Goal: Transaction & Acquisition: Purchase product/service

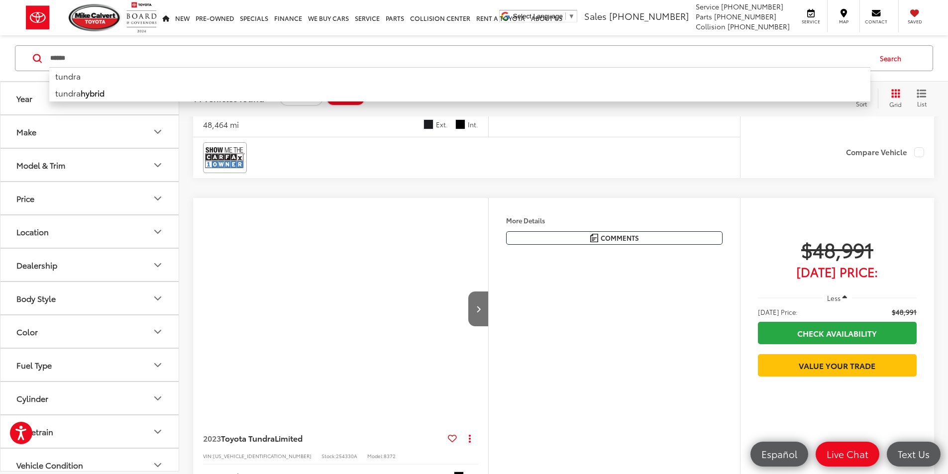
scroll to position [2190, 0]
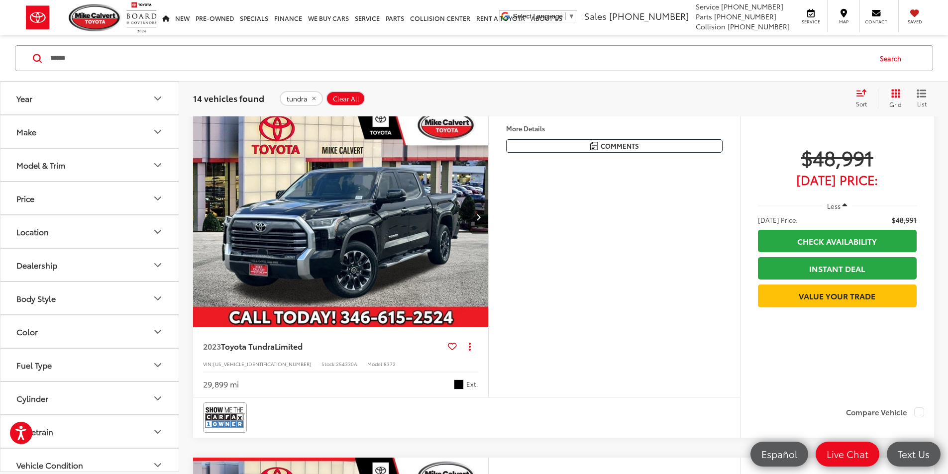
click at [141, 58] on input "******" at bounding box center [459, 58] width 821 height 24
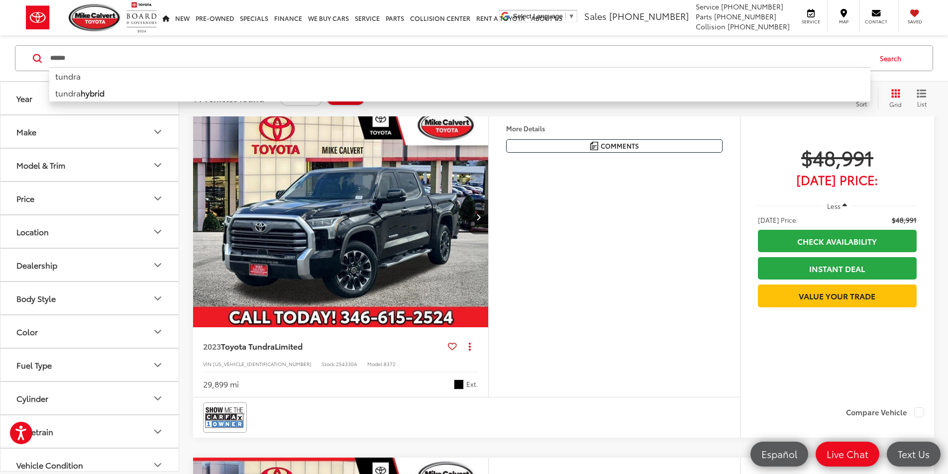
click at [141, 58] on input "******" at bounding box center [459, 58] width 821 height 24
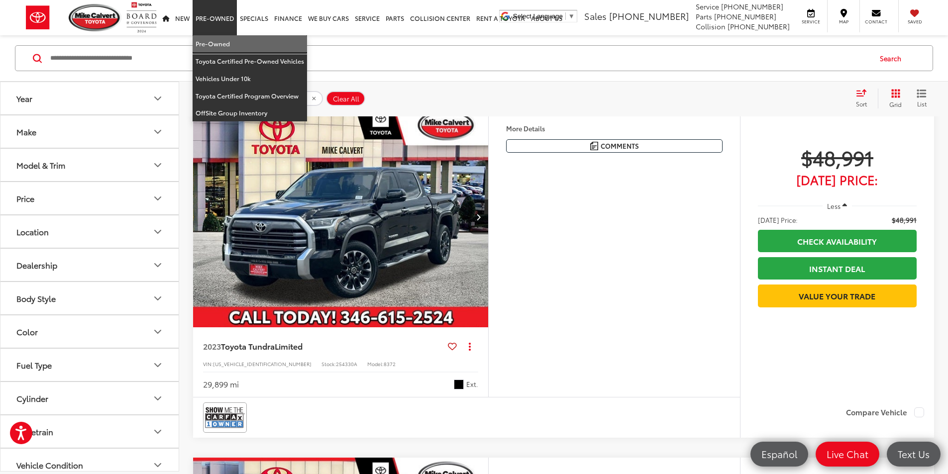
click at [221, 45] on link "Pre-Owned" at bounding box center [250, 43] width 114 height 17
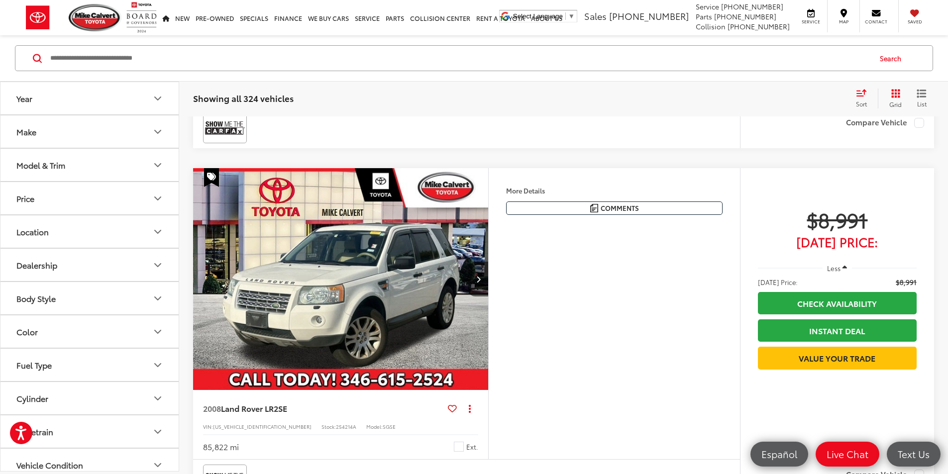
scroll to position [3186, 0]
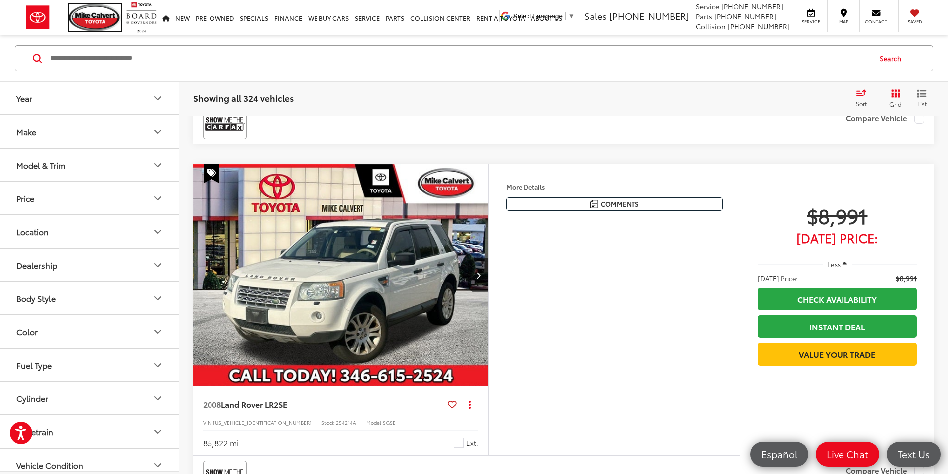
click at [81, 23] on img at bounding box center [95, 17] width 53 height 27
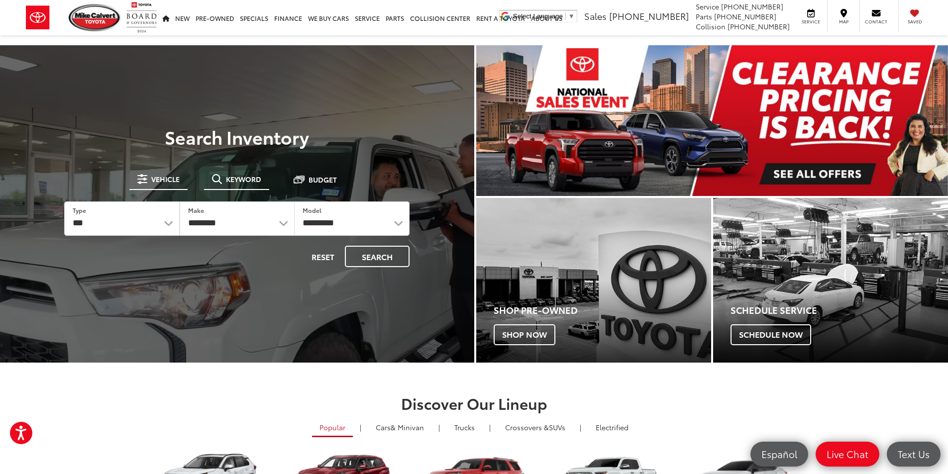
click at [260, 176] on span "Keyword" at bounding box center [243, 179] width 35 height 7
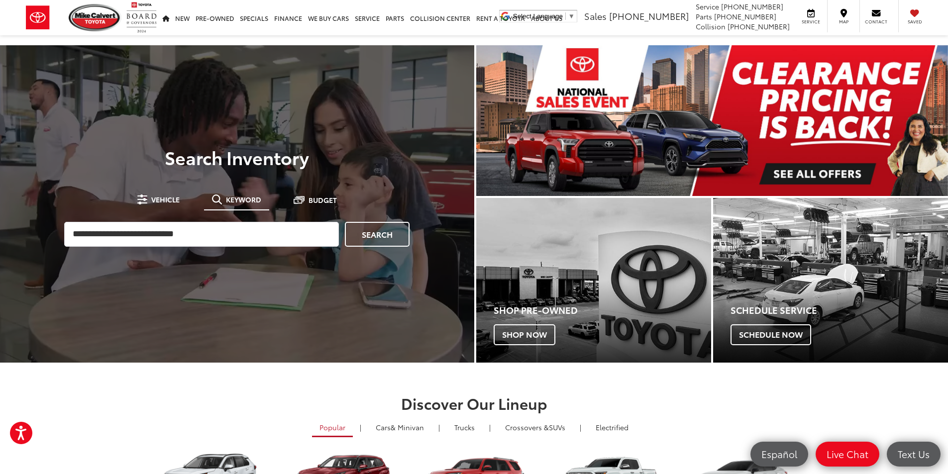
click at [196, 247] on div "Search" at bounding box center [236, 234] width 355 height 35
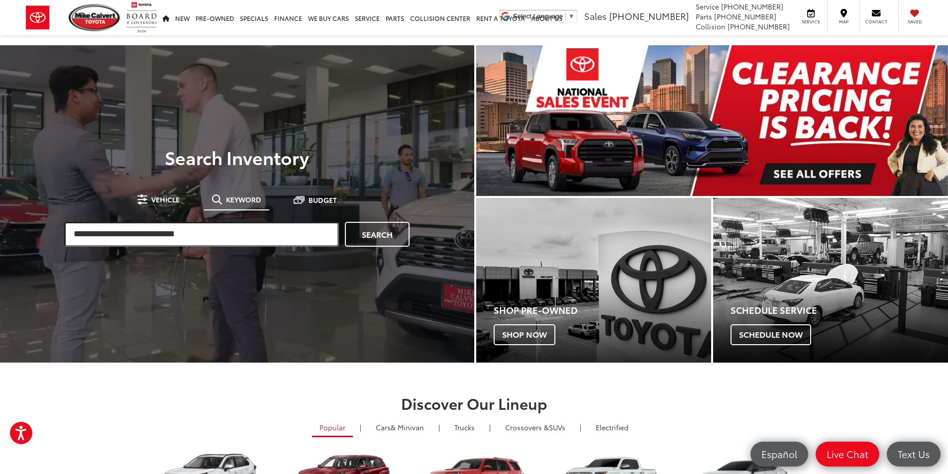
click at [207, 231] on input "search" at bounding box center [201, 234] width 275 height 25
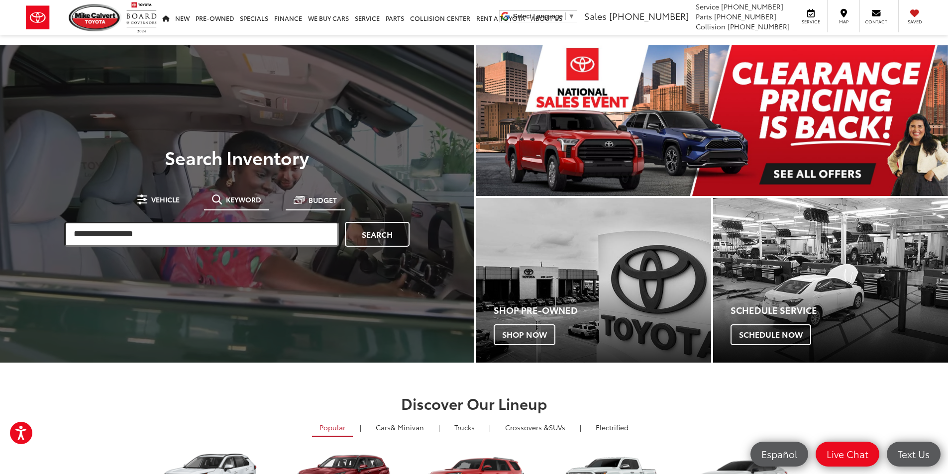
type input "**********"
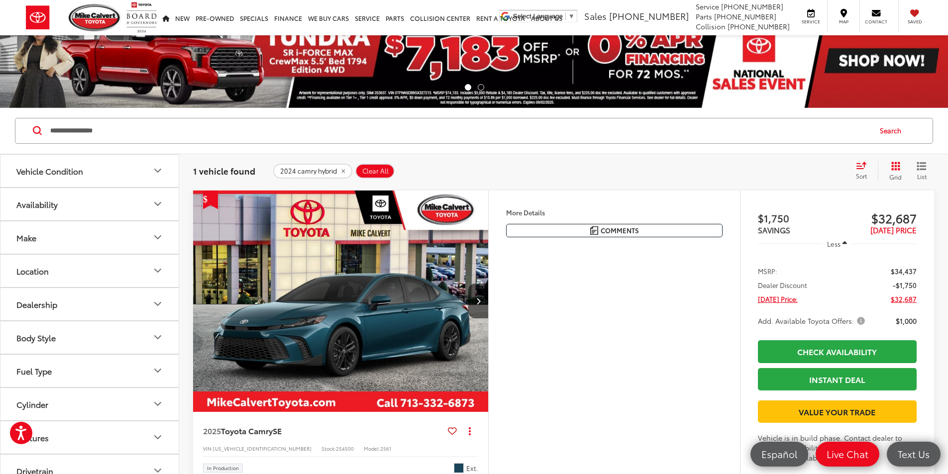
scroll to position [11, 0]
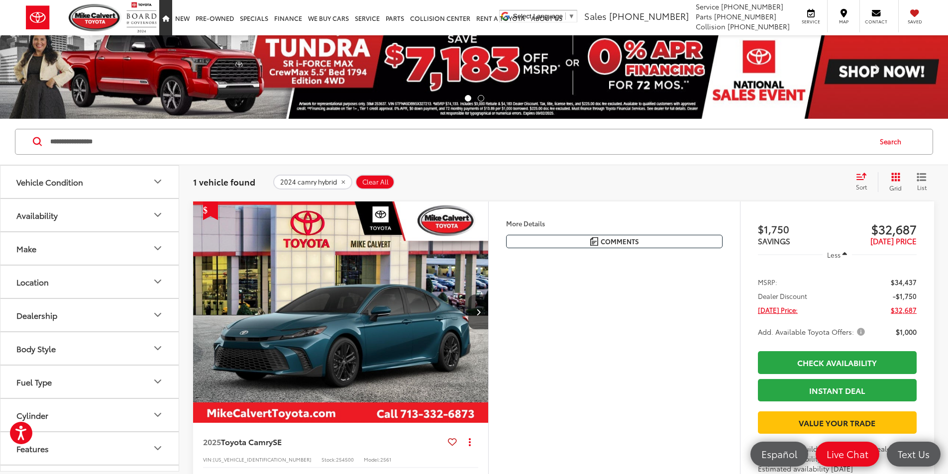
click at [162, 21] on icon "Home" at bounding box center [165, 19] width 7 height 6
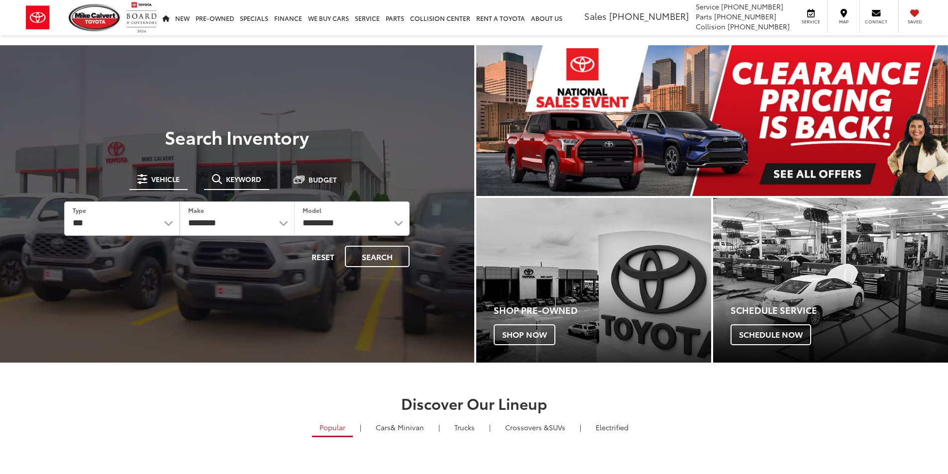
click at [235, 188] on button "Keyword" at bounding box center [236, 179] width 65 height 18
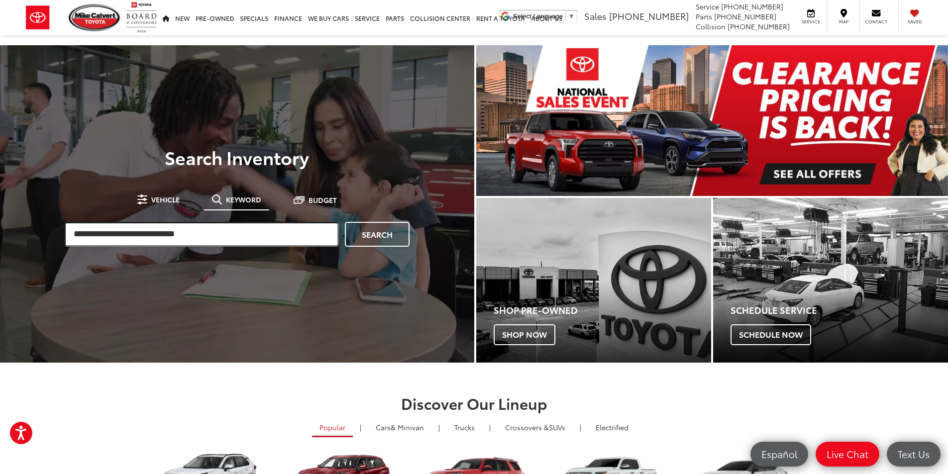
click at [239, 228] on input "search" at bounding box center [201, 234] width 275 height 25
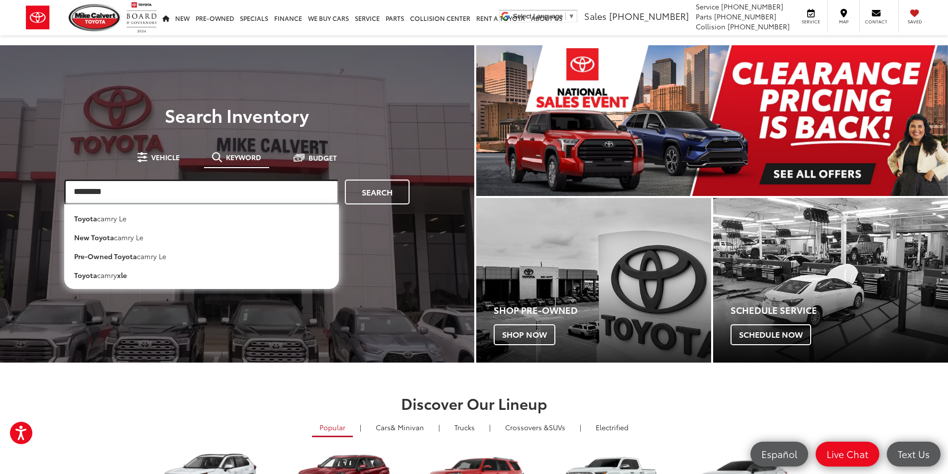
type input "********"
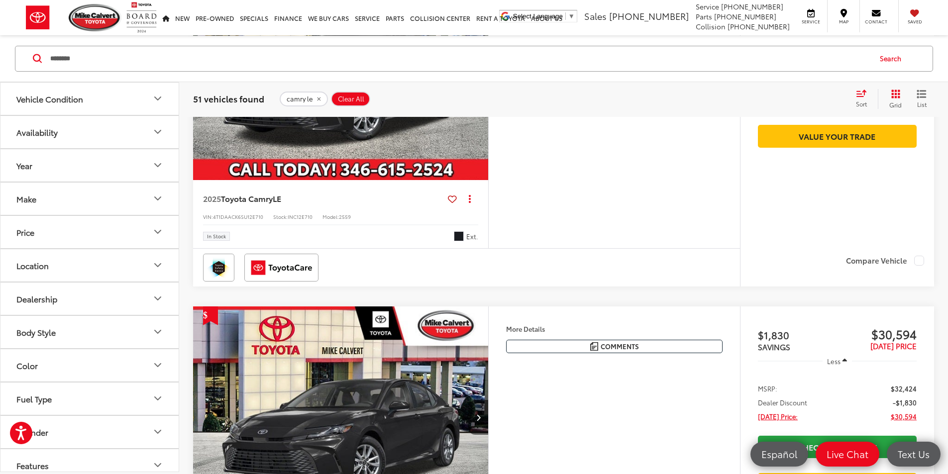
scroll to position [1742, 0]
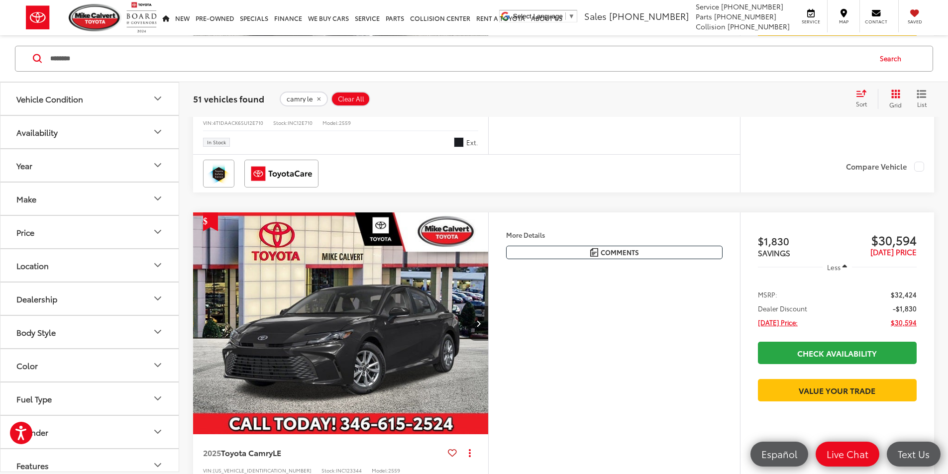
click at [263, 110] on span "Toyota Camry" at bounding box center [247, 104] width 52 height 11
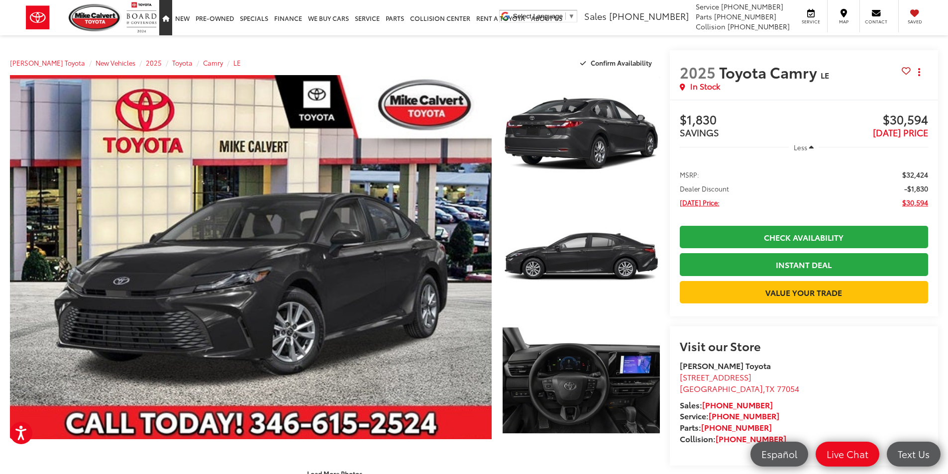
click at [171, 21] on link "Home" at bounding box center [165, 17] width 13 height 35
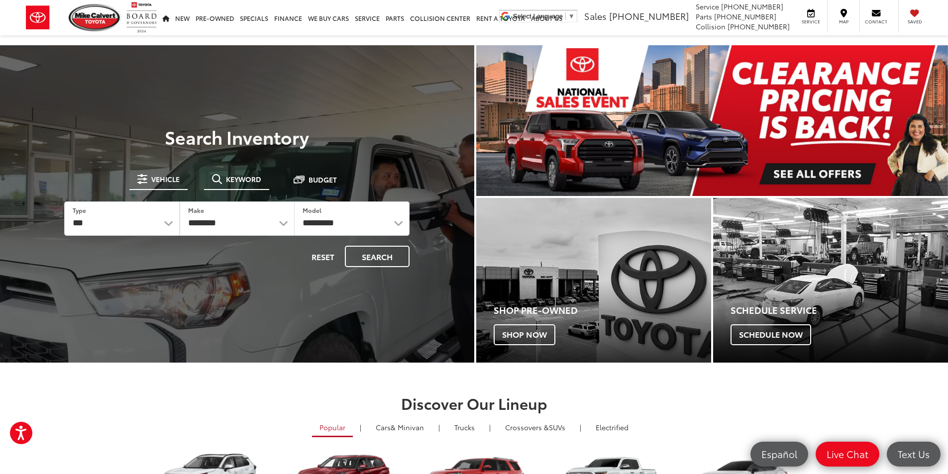
click at [238, 180] on span "Keyword" at bounding box center [243, 179] width 35 height 7
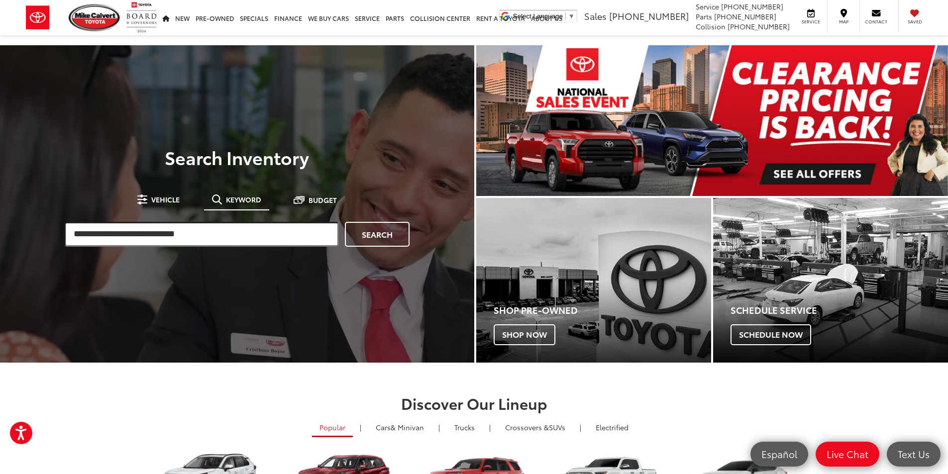
click at [223, 232] on input "search" at bounding box center [201, 234] width 275 height 25
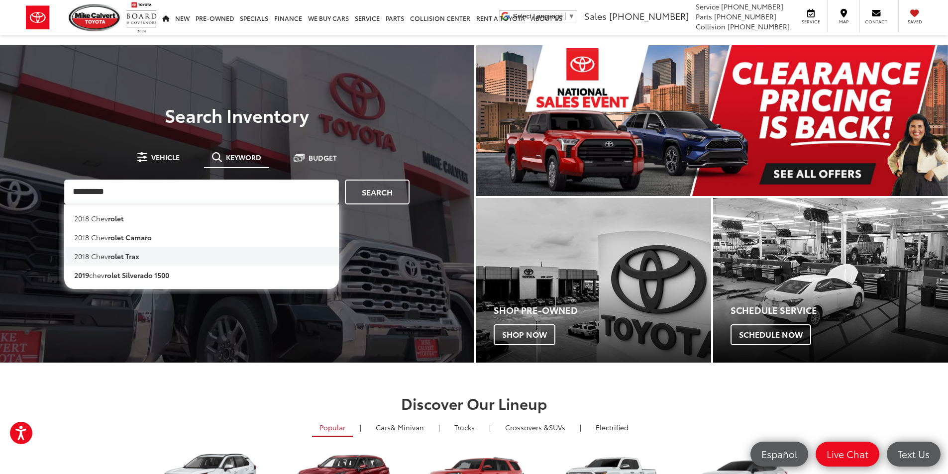
click at [154, 253] on li "2018 chev rolet trax" at bounding box center [201, 256] width 275 height 19
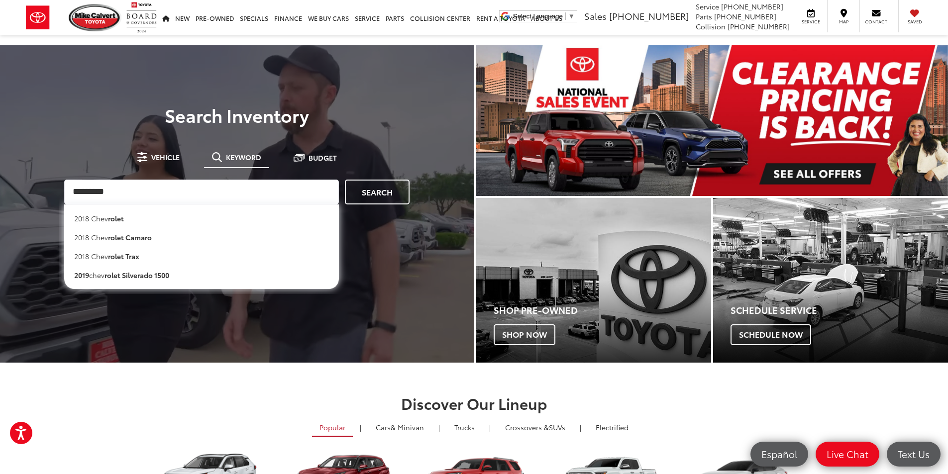
type input "**********"
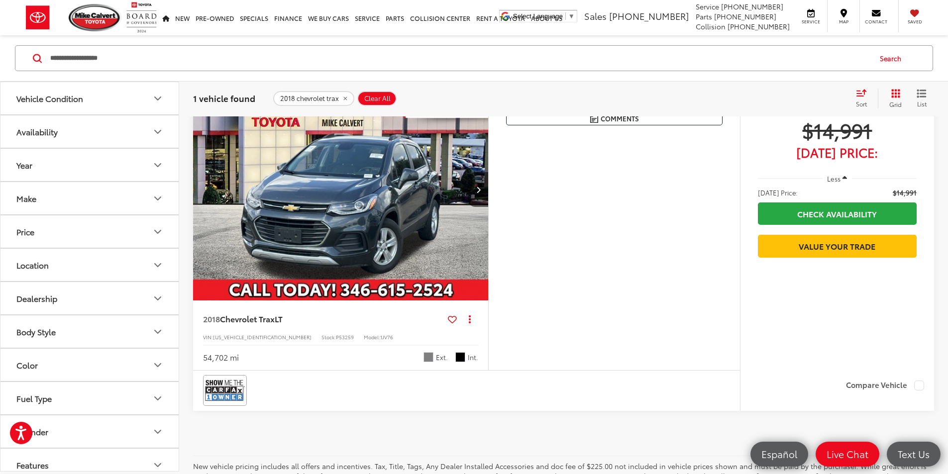
scroll to position [100, 0]
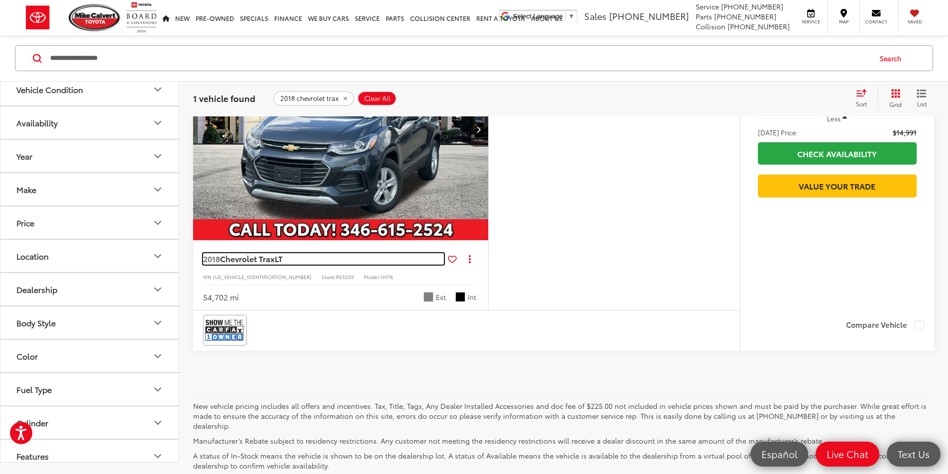
click at [280, 264] on span "LT" at bounding box center [279, 258] width 8 height 11
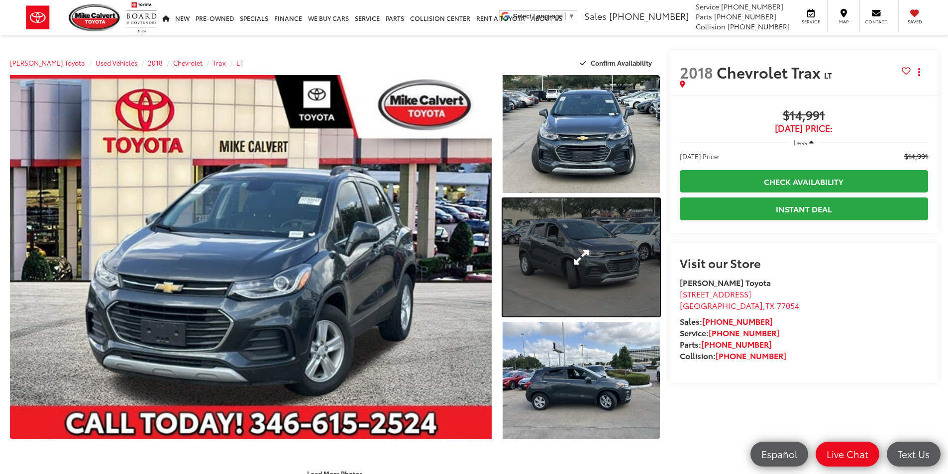
click at [620, 246] on link "Expand Photo 2" at bounding box center [581, 258] width 157 height 118
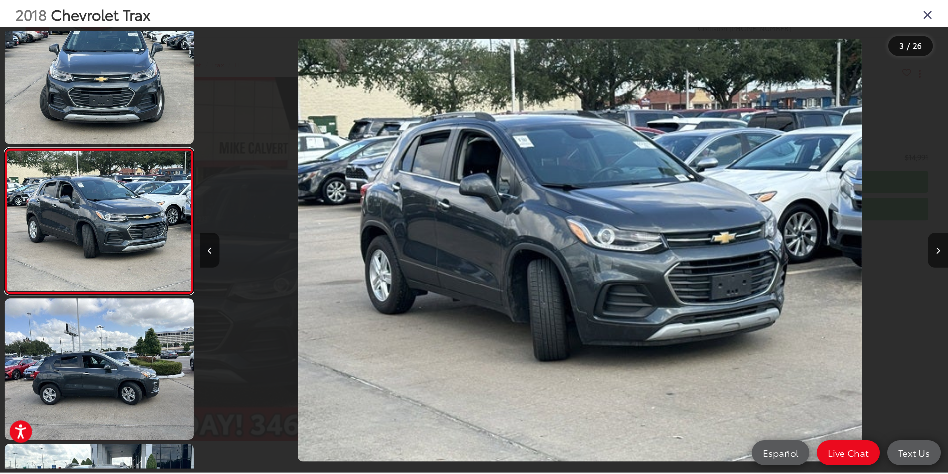
scroll to position [0, 1508]
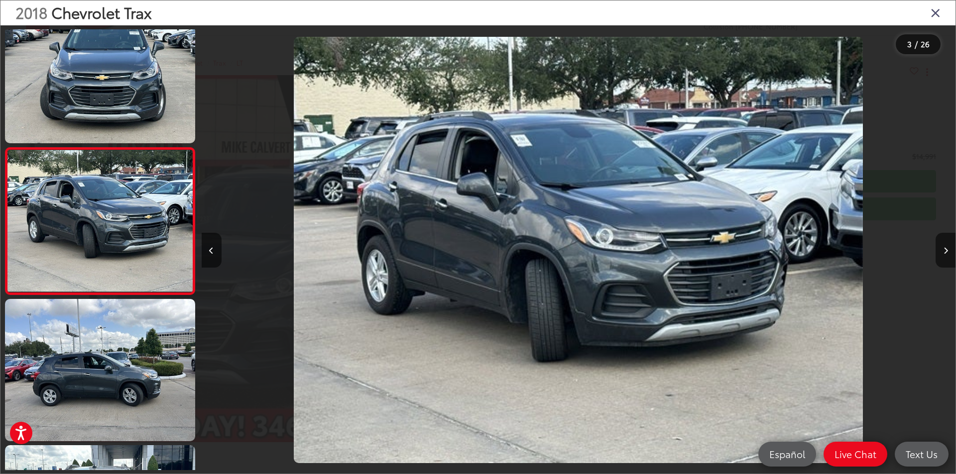
click at [938, 15] on icon "Close gallery" at bounding box center [935, 12] width 10 height 13
